Goal: Navigation & Orientation: Find specific page/section

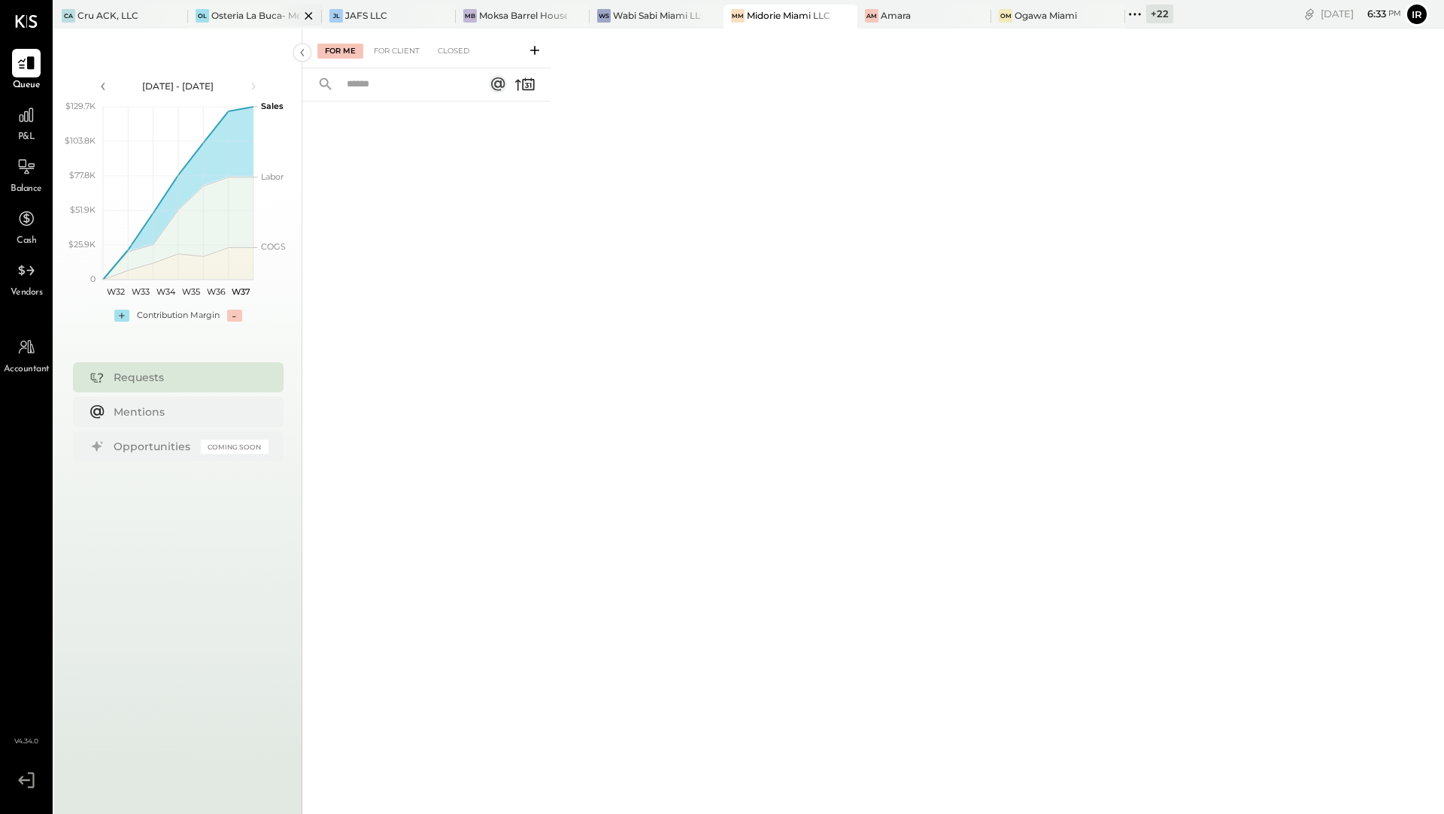
click at [271, 19] on div at bounding box center [295, 16] width 53 height 22
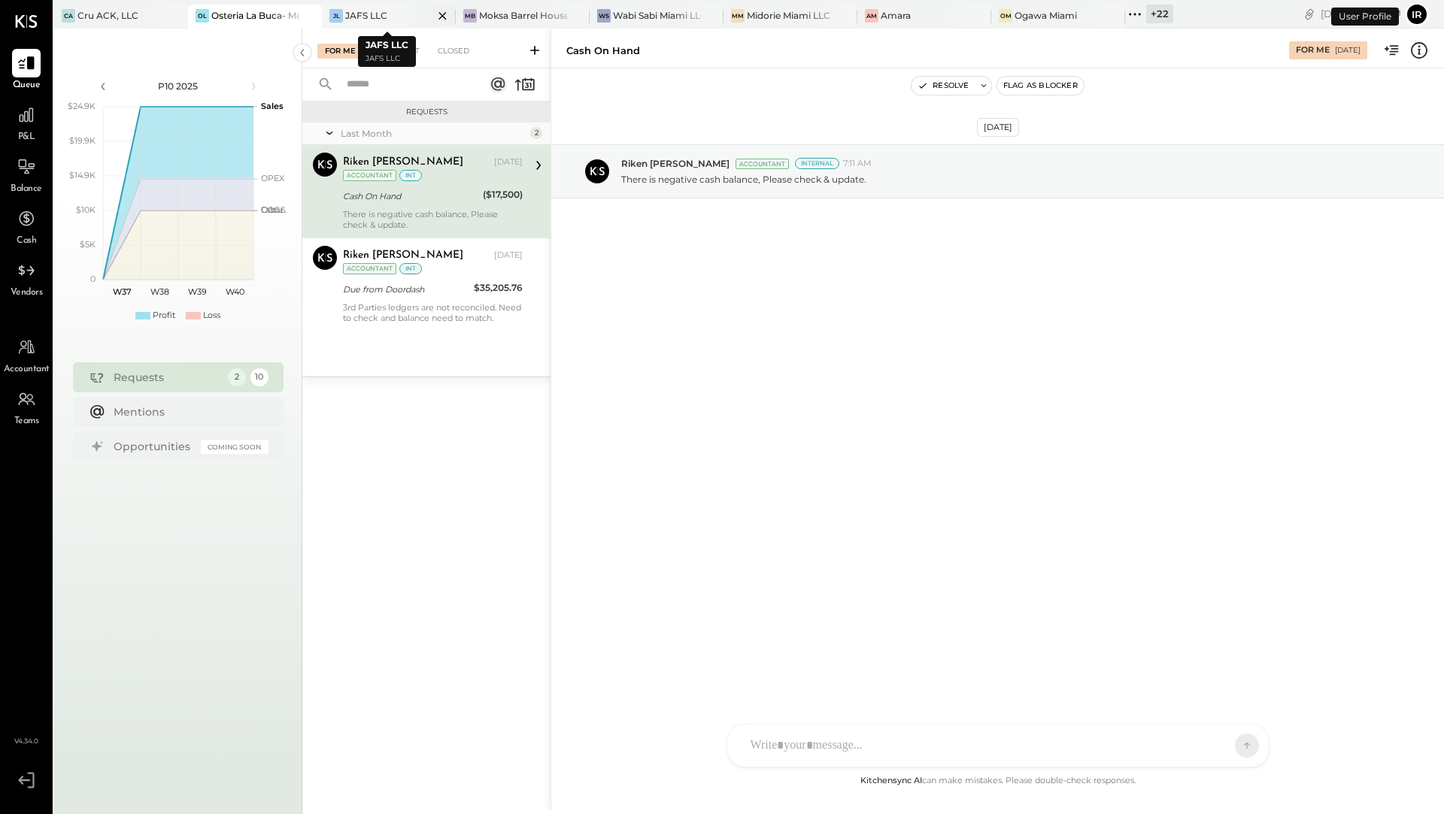
click at [361, 23] on div "JL JAFS LLC" at bounding box center [389, 17] width 134 height 24
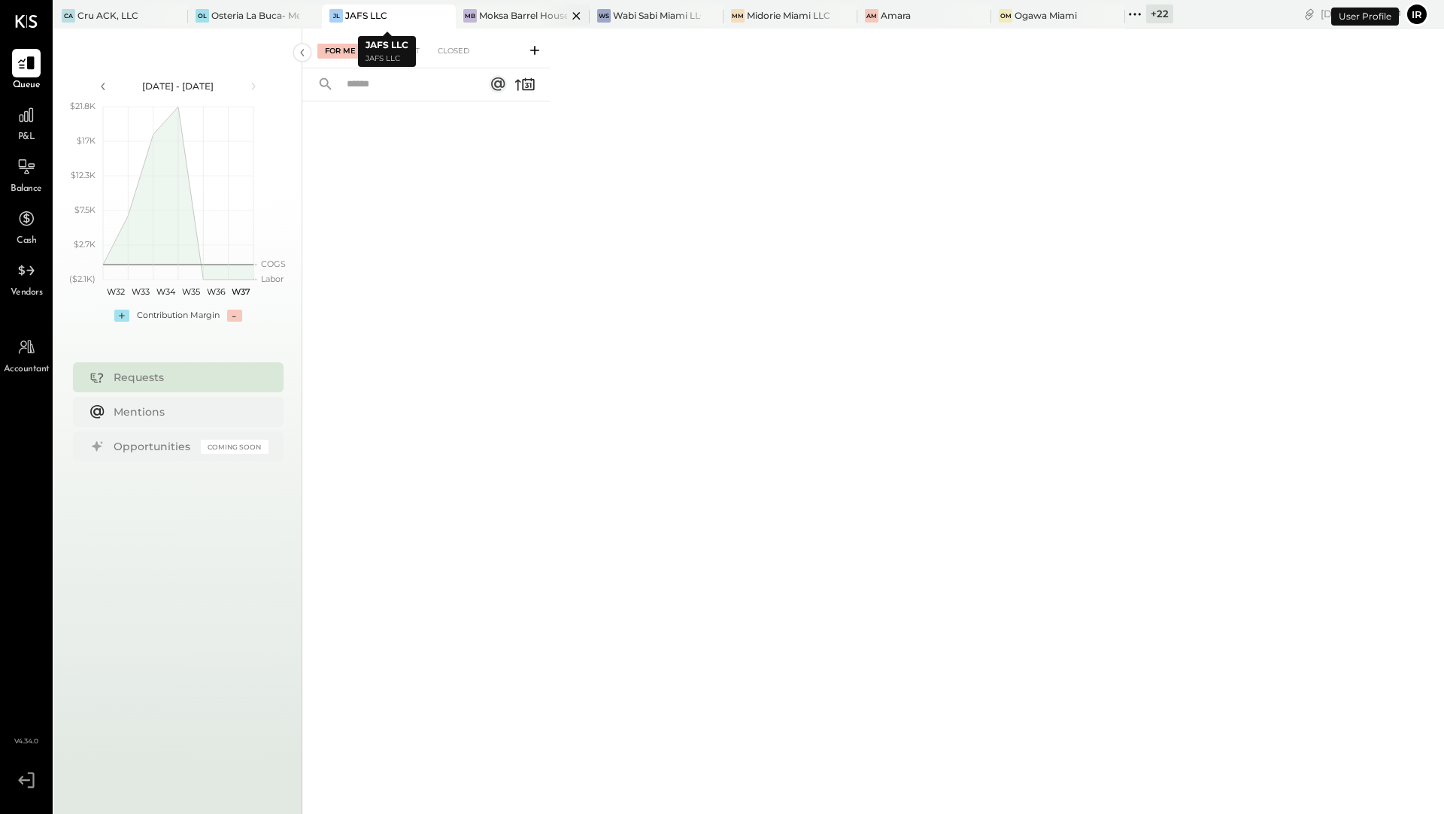
click at [479, 15] on div "Moksa Barrel House" at bounding box center [523, 15] width 88 height 13
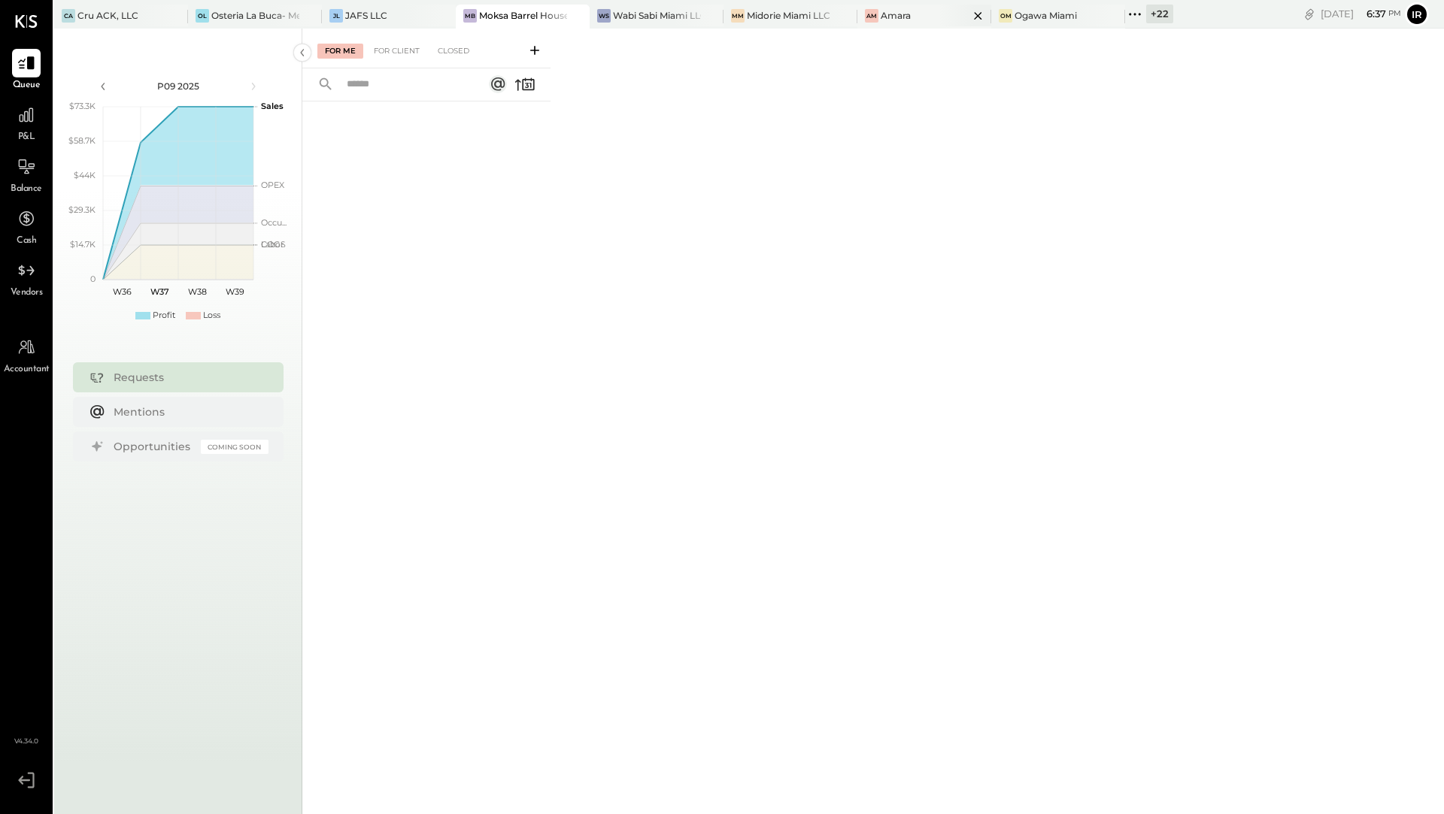
click at [888, 14] on div "Amara" at bounding box center [896, 15] width 30 height 13
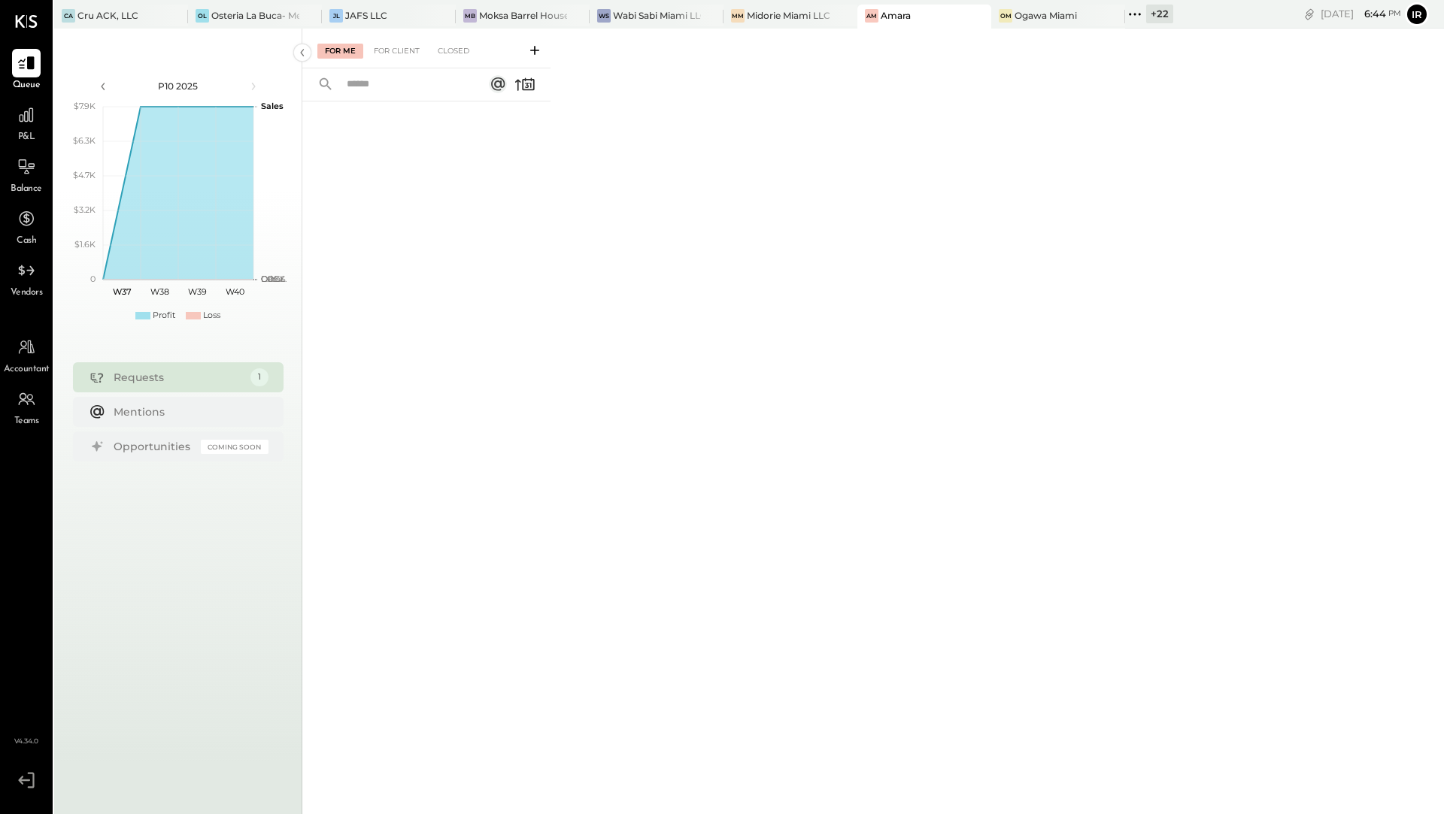
click at [1150, 15] on div "+ 22" at bounding box center [1159, 14] width 27 height 19
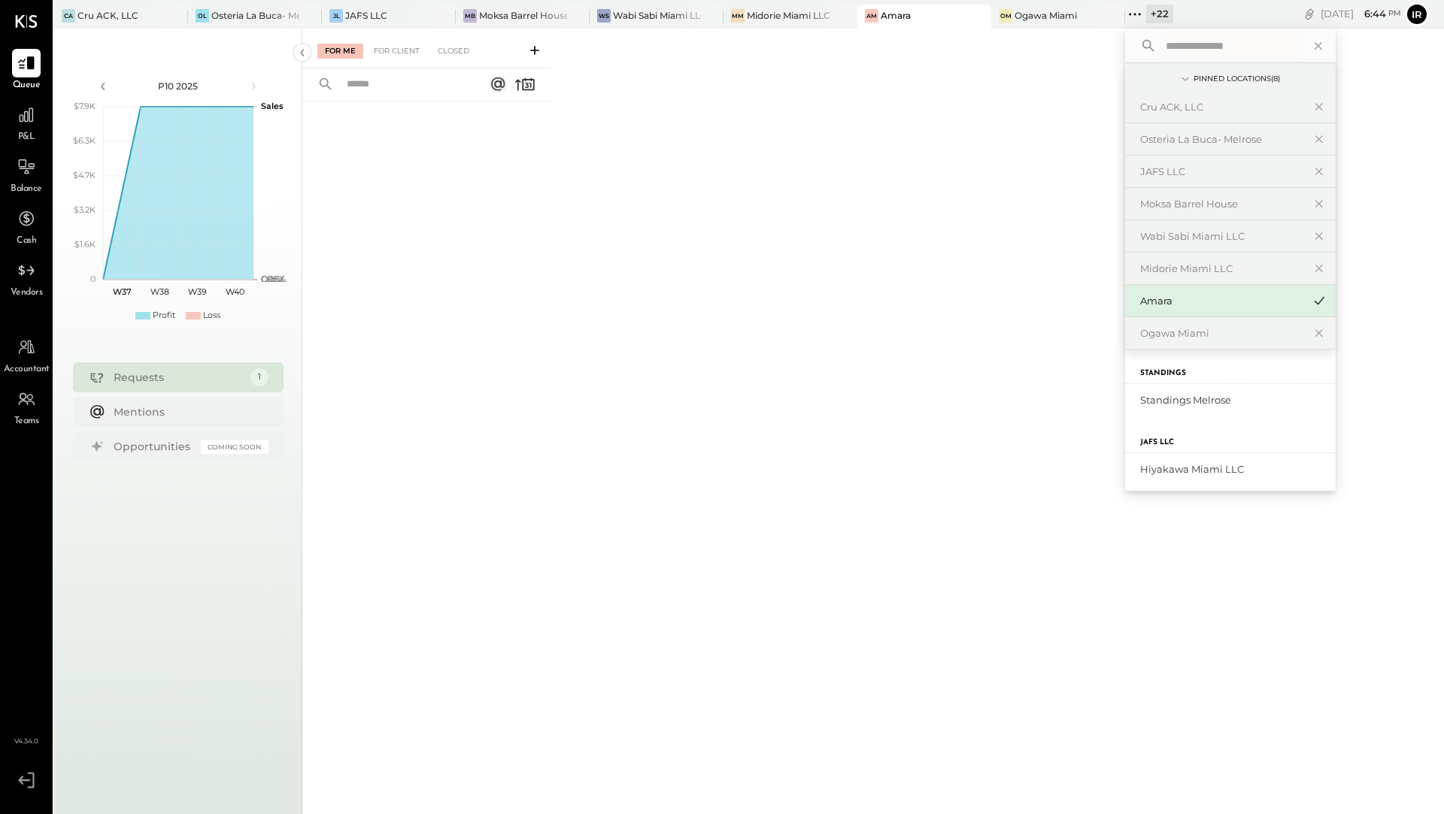
scroll to position [604, 0]
click at [1157, 393] on div "Standings Melrose" at bounding box center [1221, 398] width 162 height 14
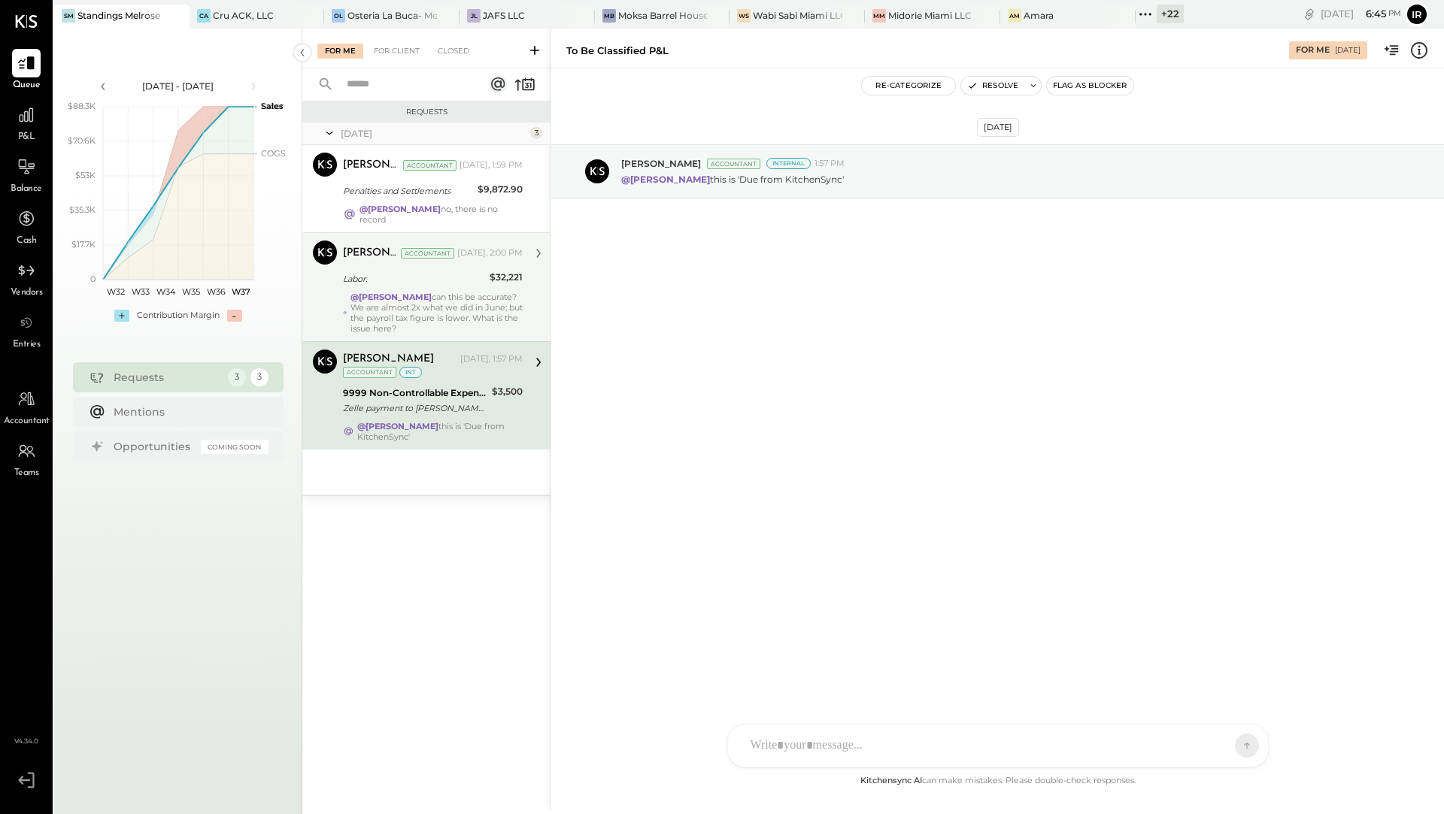
click at [491, 293] on div "@[PERSON_NAME] can this be accurate? We are almost 2x what we did in June; but …" at bounding box center [436, 313] width 172 height 42
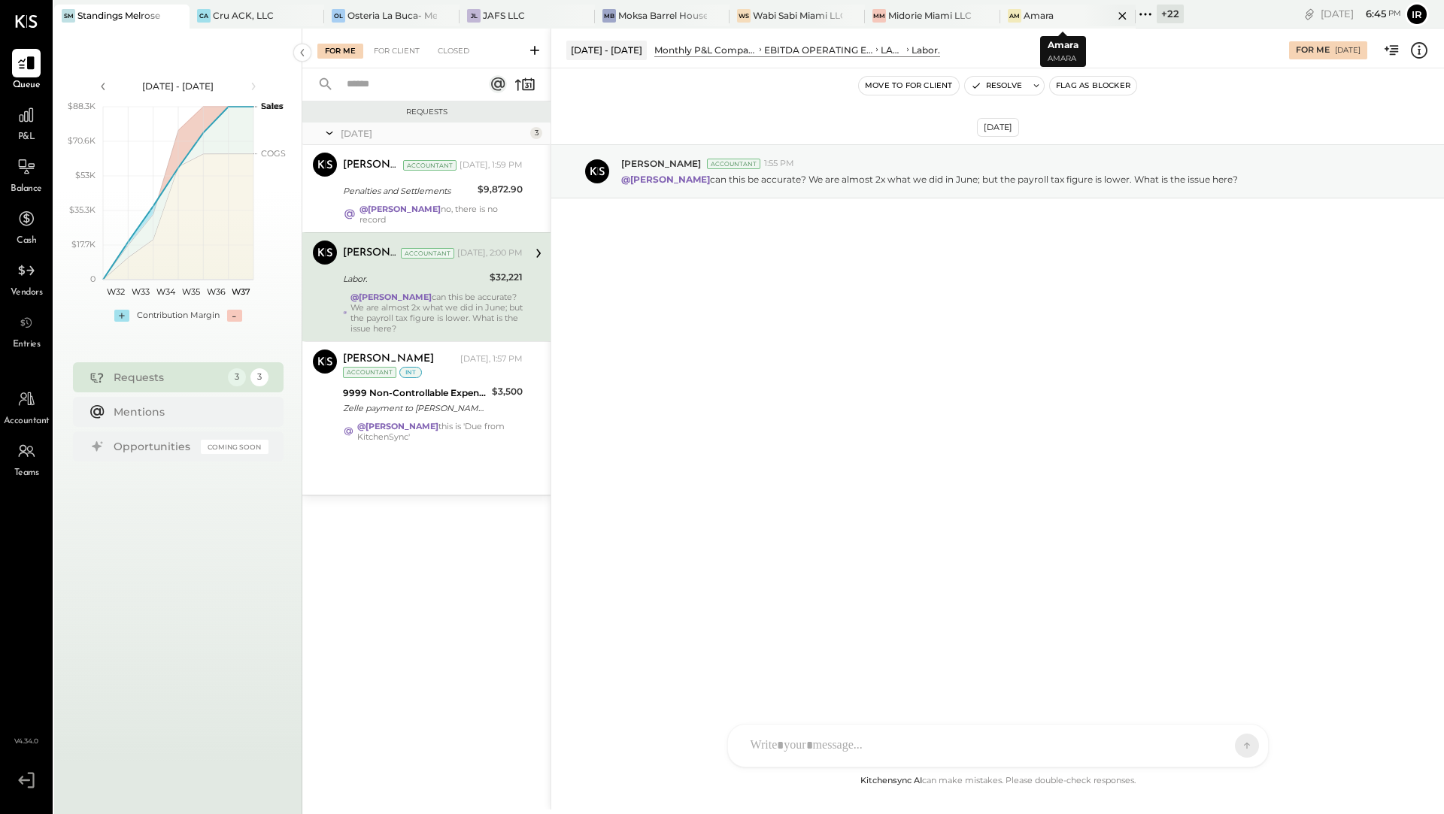
click at [1042, 17] on div "Amara" at bounding box center [1039, 15] width 30 height 13
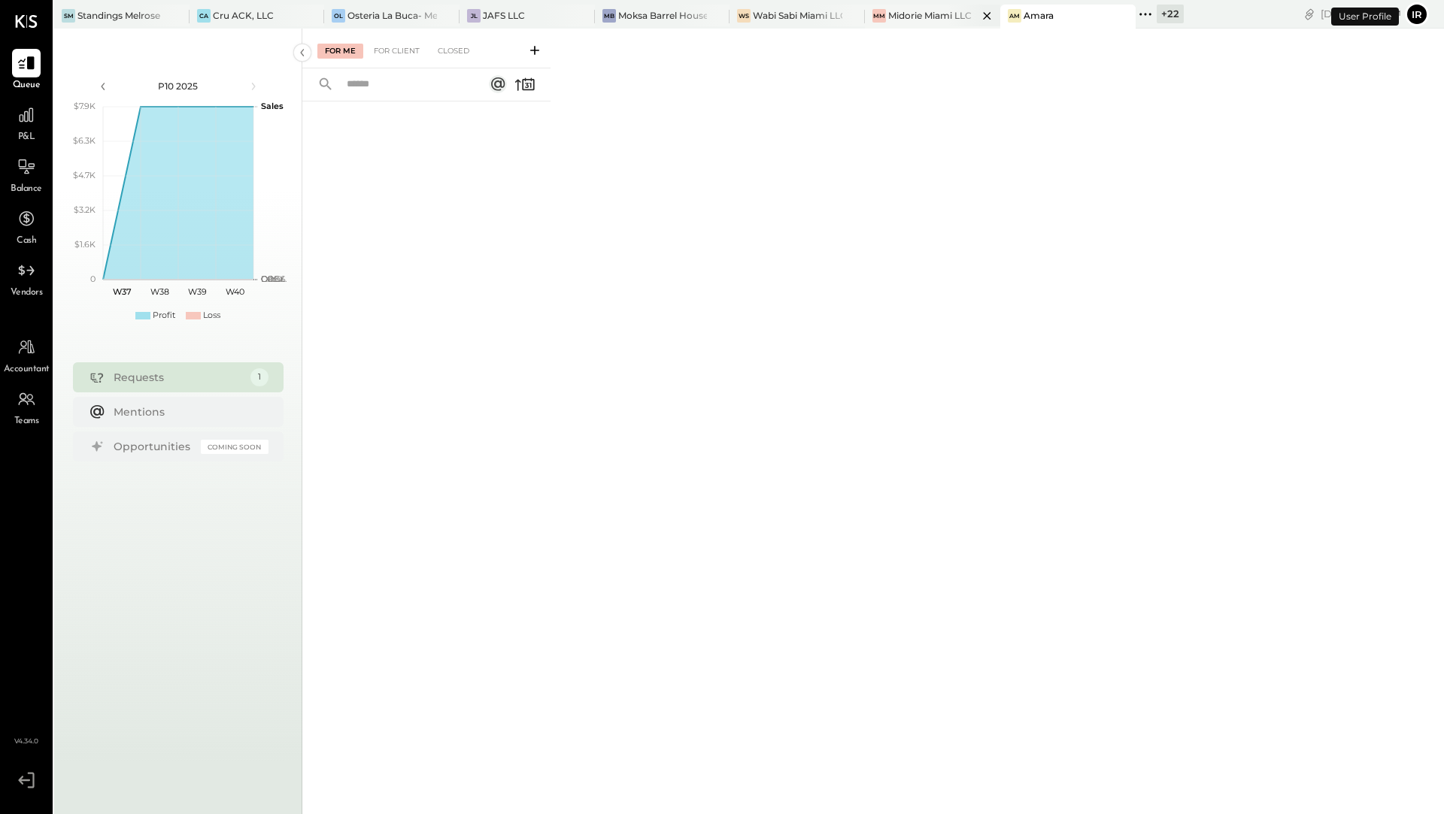
click at [932, 19] on div "Midorie Miami LLC" at bounding box center [929, 15] width 83 height 13
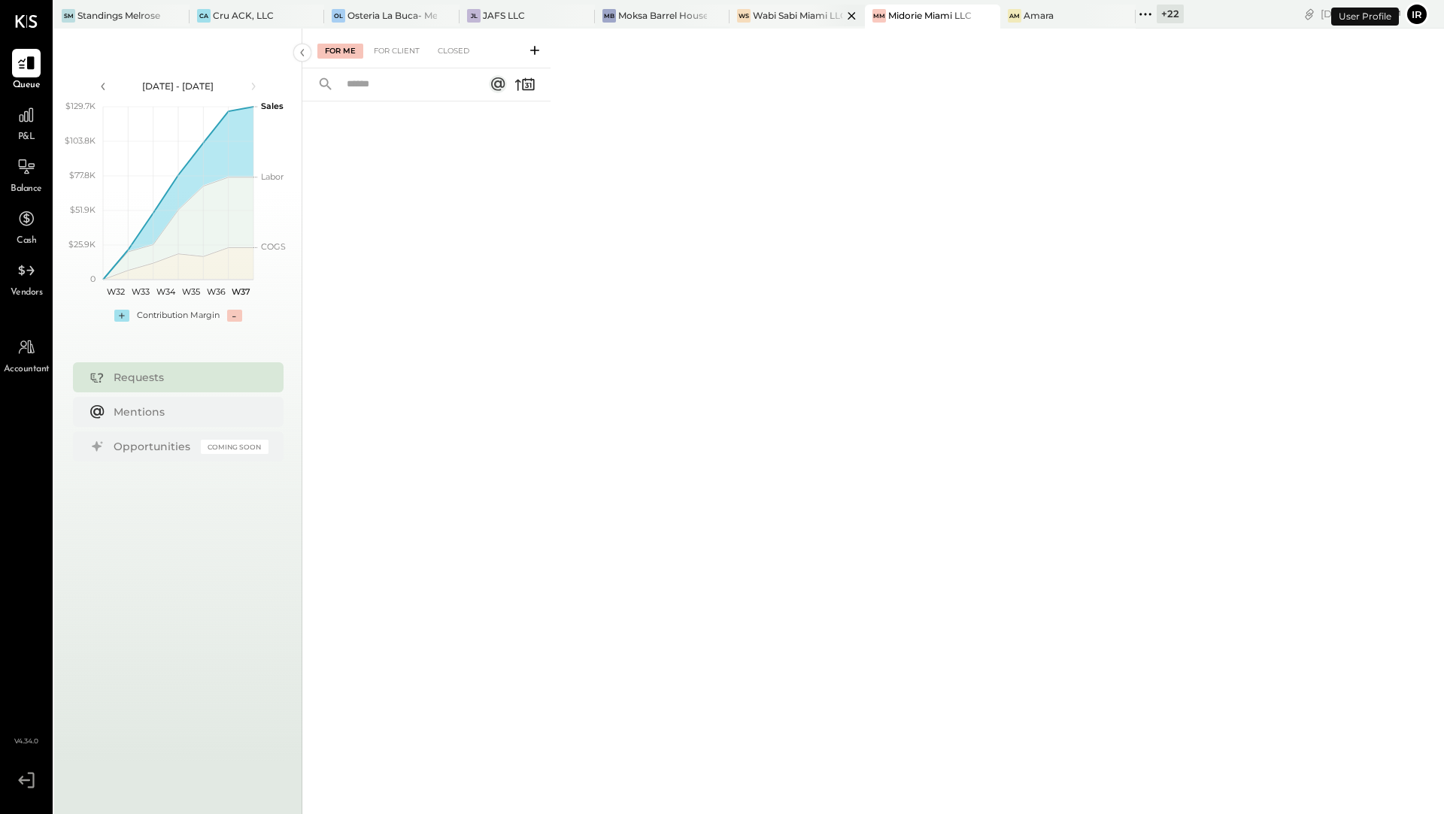
click at [790, 19] on div "Wabi Sabi Miami LLC" at bounding box center [797, 15] width 89 height 13
click at [667, 20] on div "Moksa Barrel House" at bounding box center [662, 15] width 89 height 13
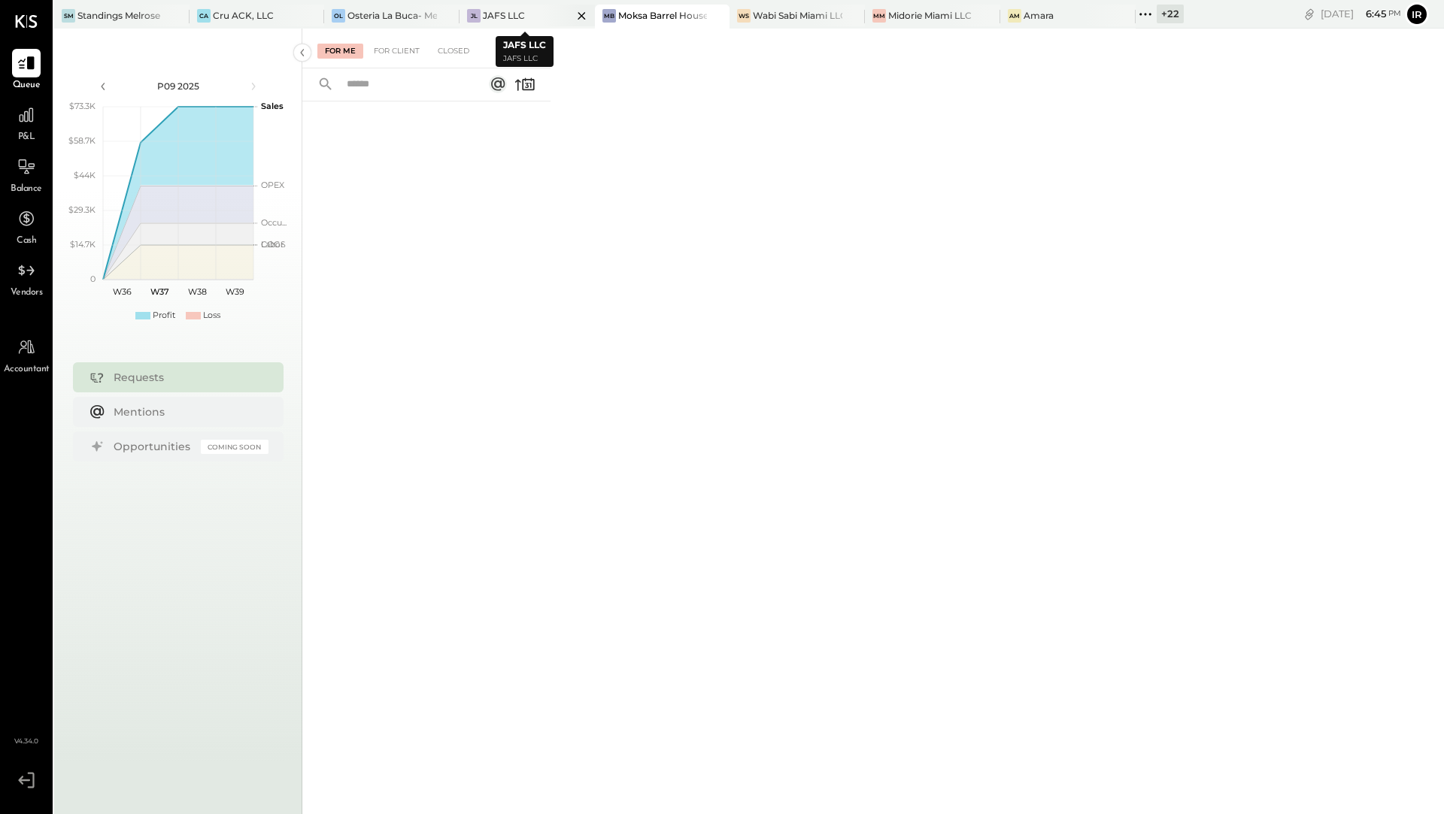
click at [546, 20] on div at bounding box center [568, 16] width 53 height 22
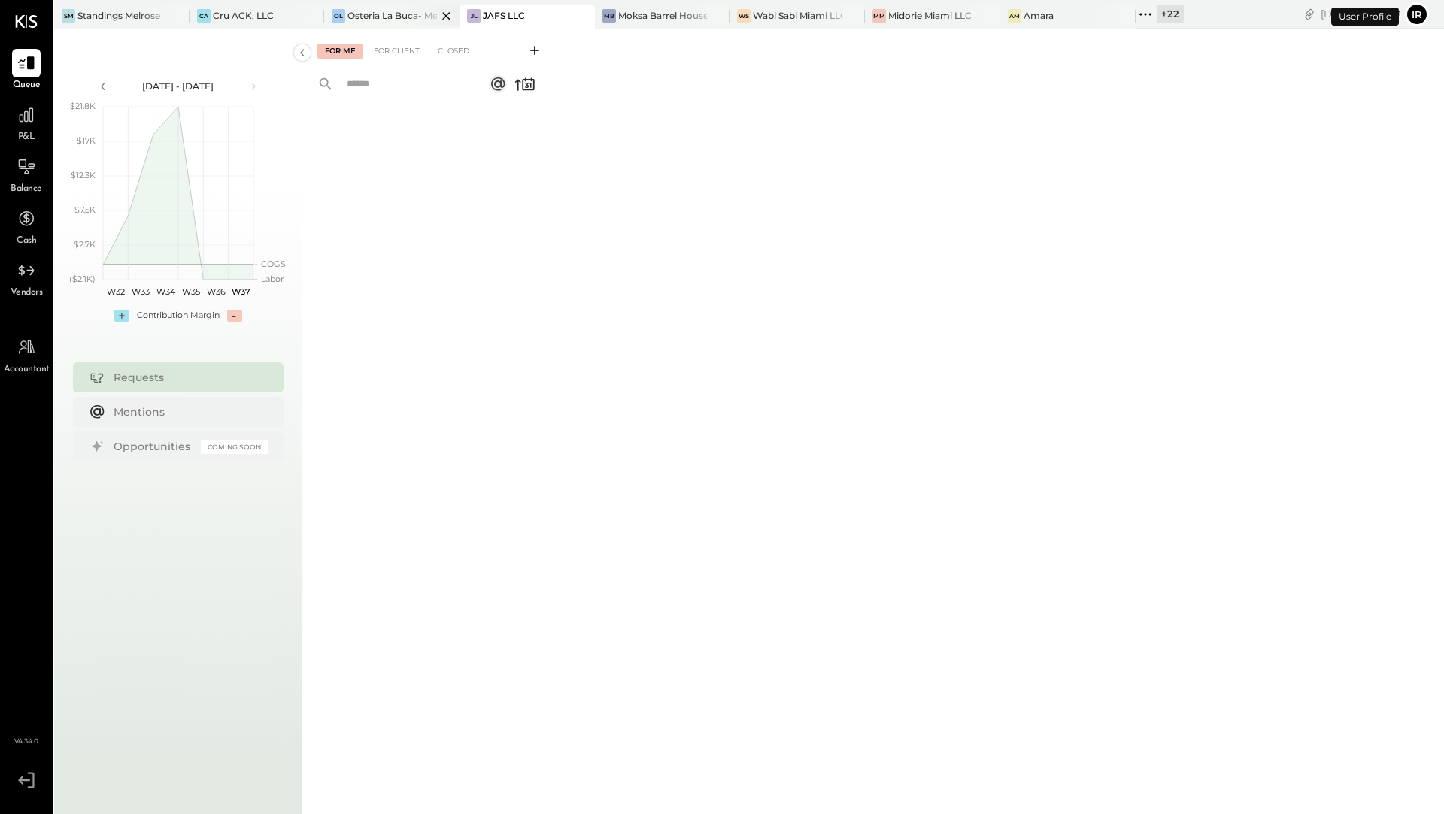
click at [416, 23] on div at bounding box center [433, 16] width 53 height 22
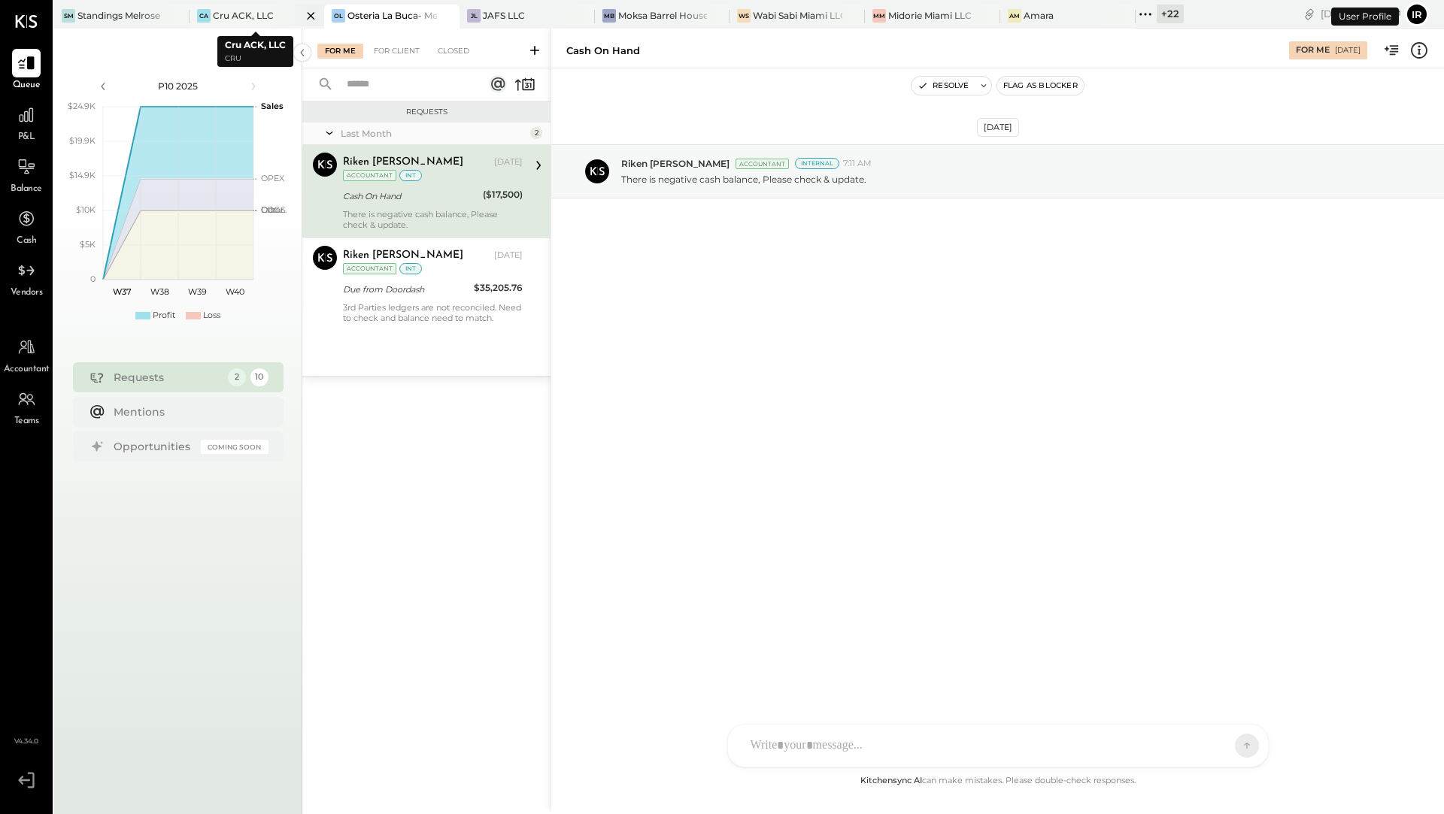
click at [259, 17] on div "Cru ACK, LLC" at bounding box center [243, 15] width 61 height 13
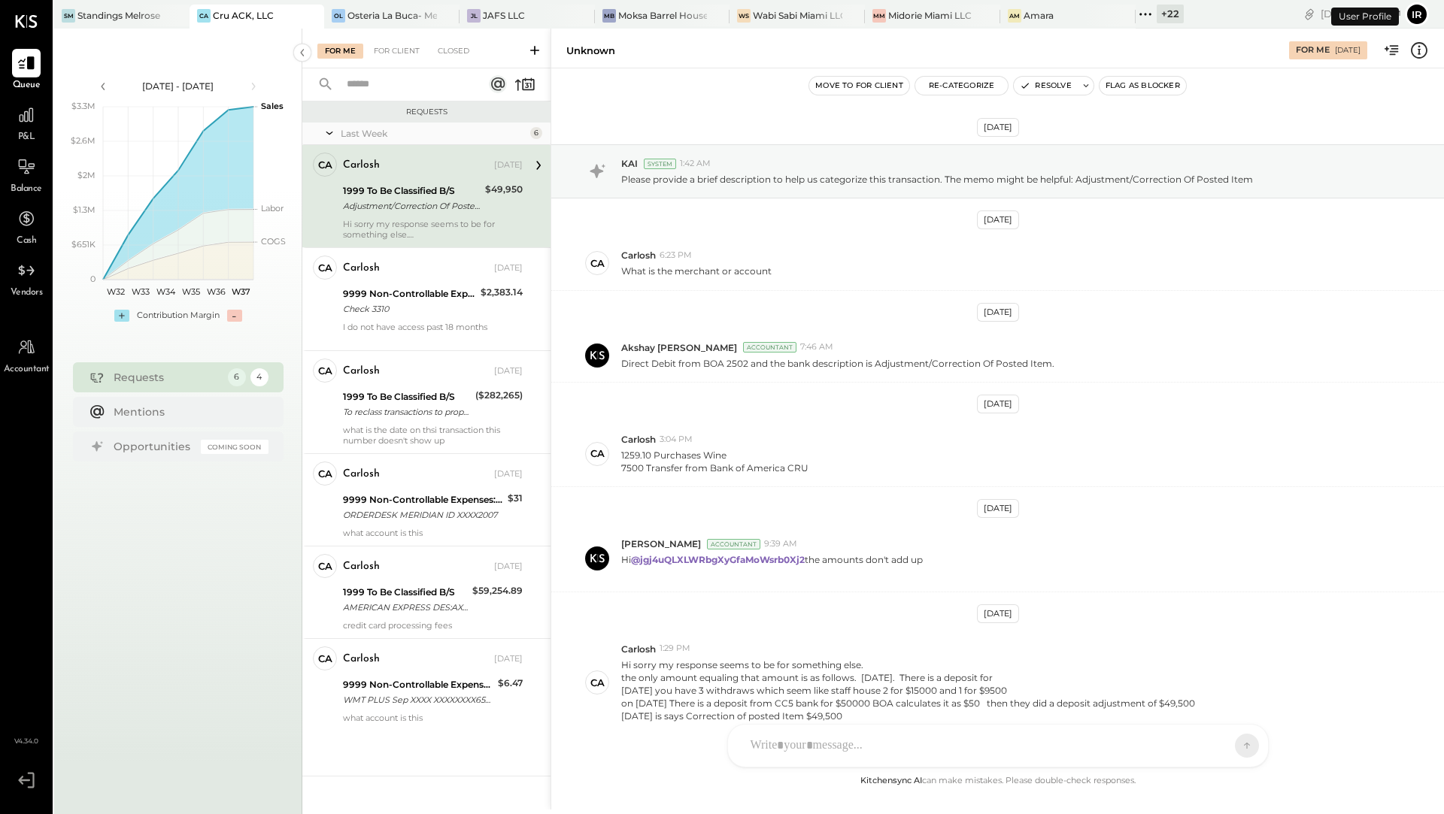
scroll to position [71, 0]
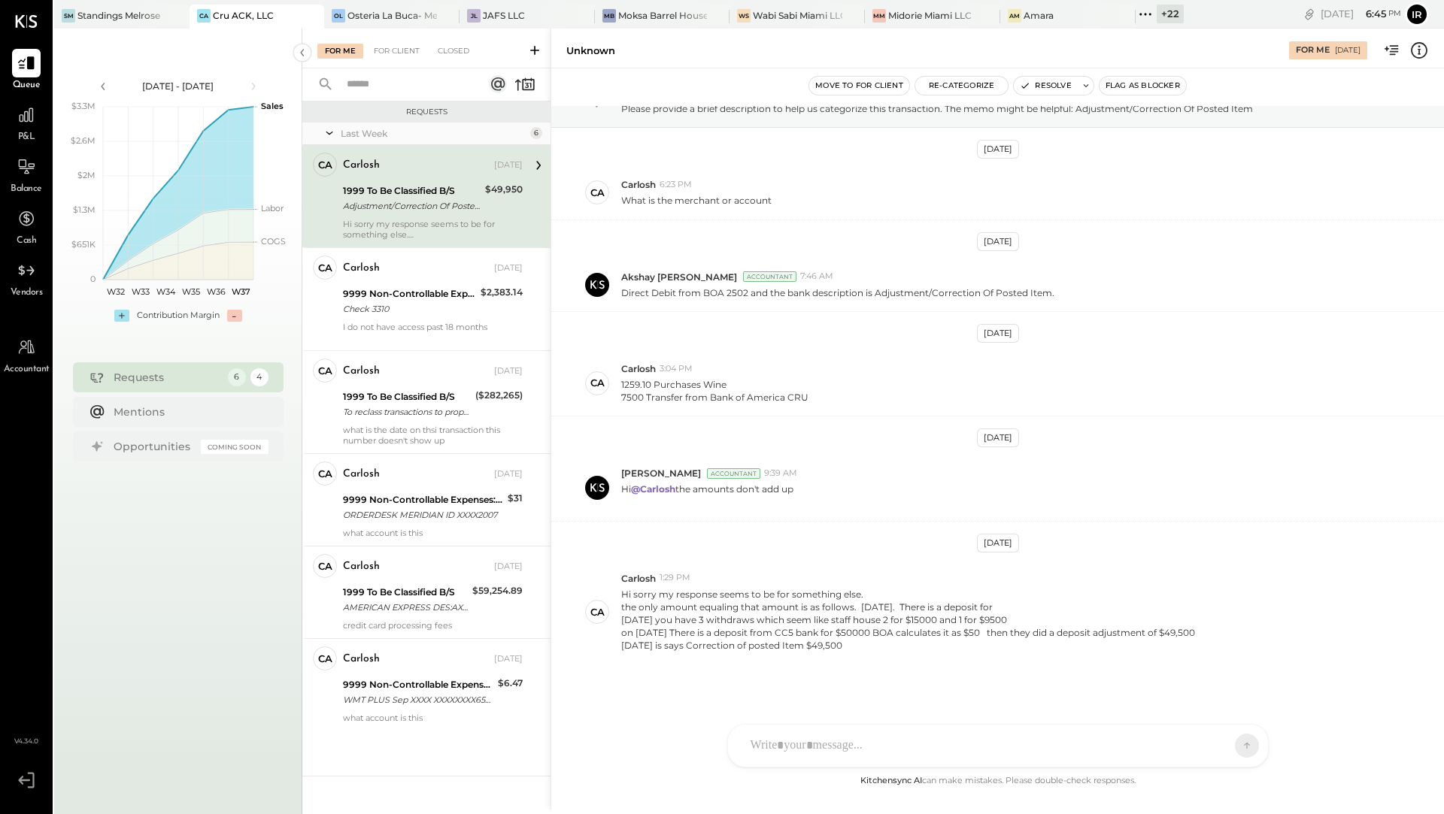
click at [1161, 17] on div "+ 22" at bounding box center [1170, 14] width 27 height 19
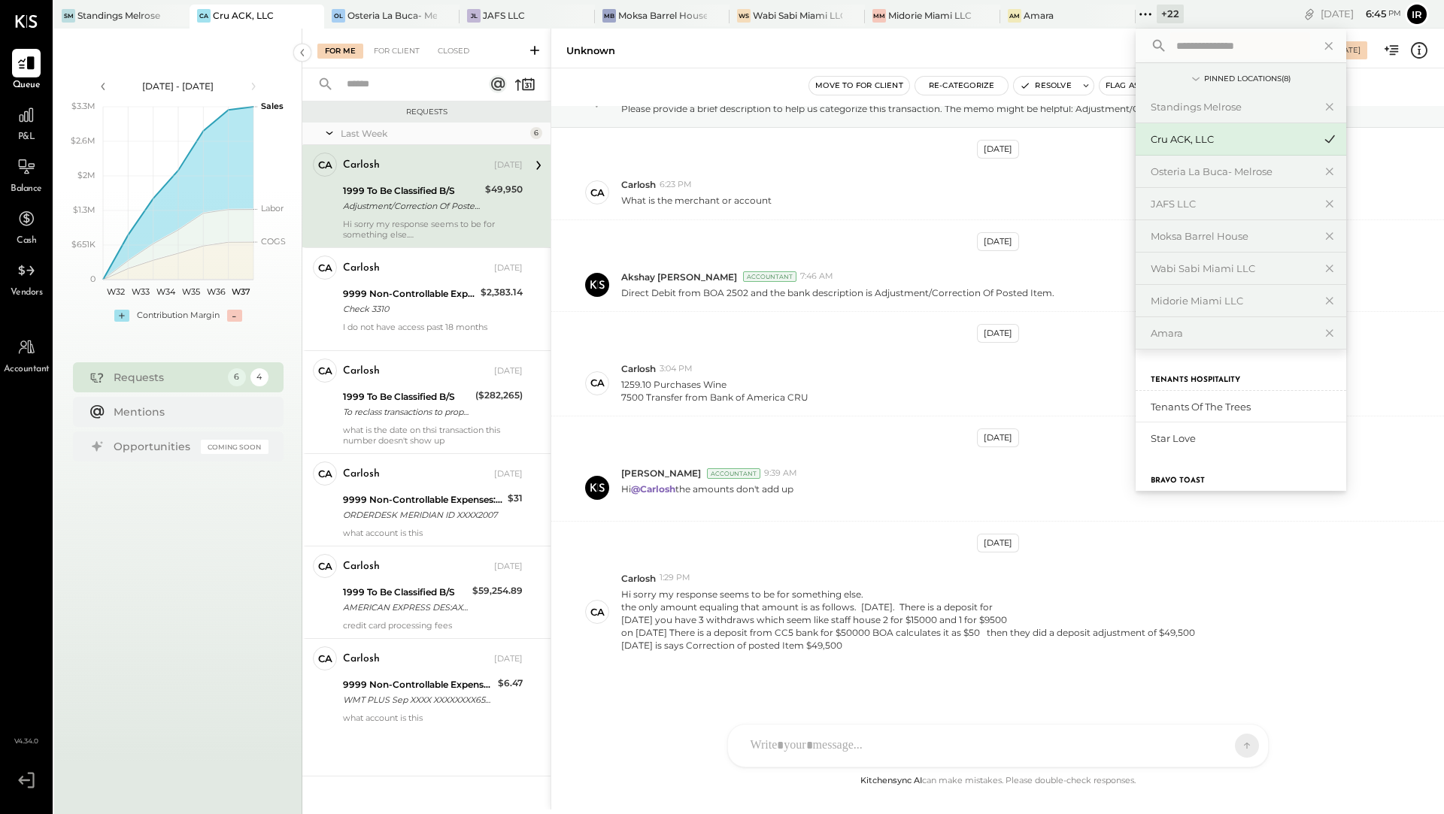
scroll to position [98, 0]
click at [1178, 407] on div "Tenants of the Trees" at bounding box center [1232, 406] width 162 height 14
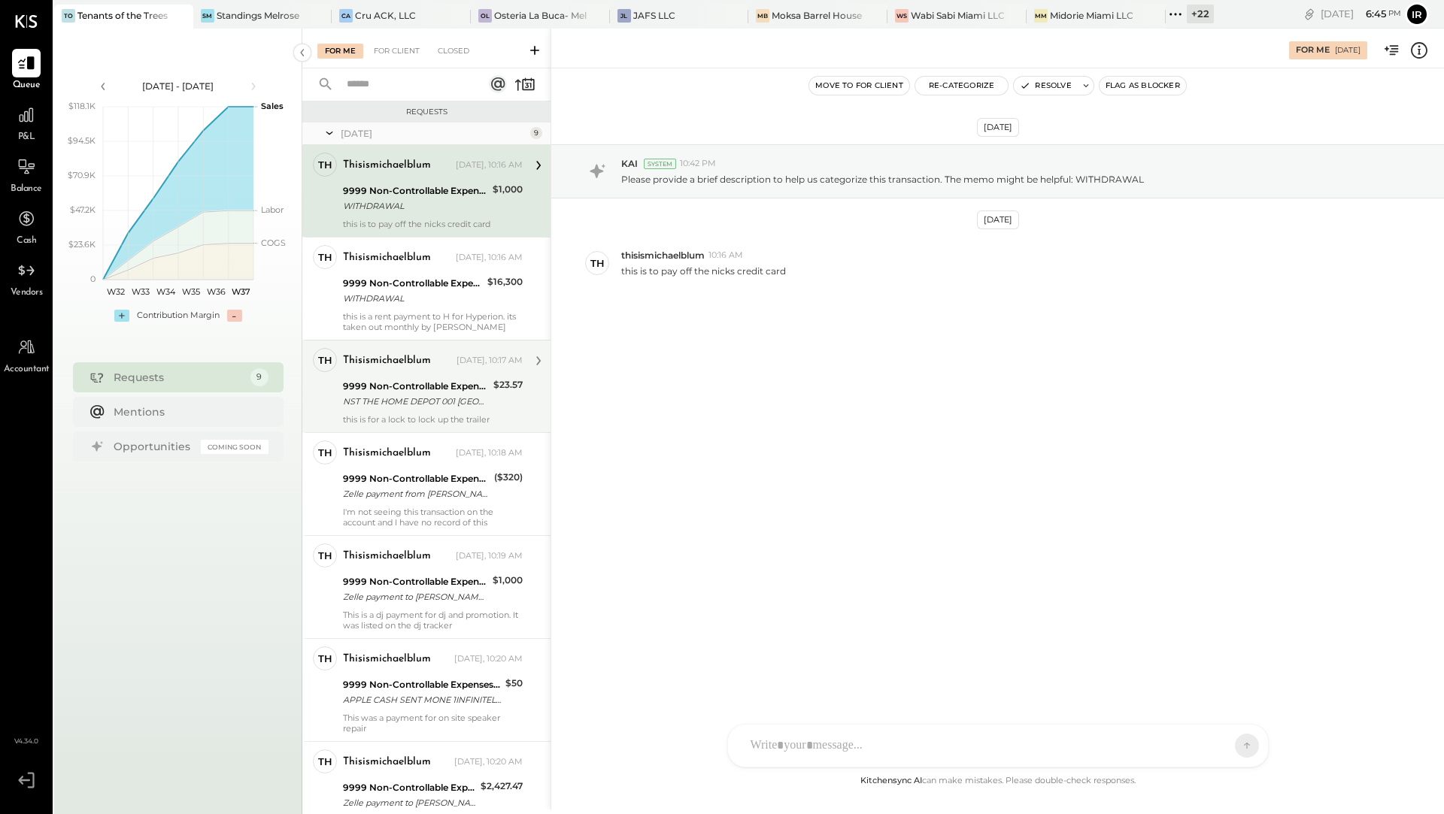
click at [475, 408] on div "NST THE HOME DEPOT 001 [GEOGRAPHIC_DATA] 08/28" at bounding box center [416, 401] width 146 height 15
